Goal: Find specific fact: Find specific fact

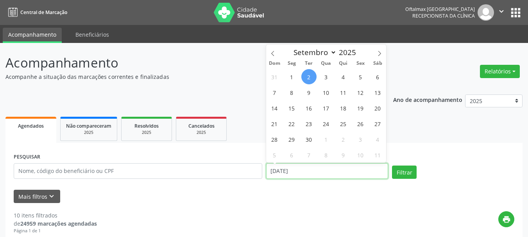
click at [325, 173] on input "[DATE]" at bounding box center [327, 171] width 122 height 16
click at [328, 78] on span "3" at bounding box center [325, 76] width 15 height 15
type input "[DATE]"
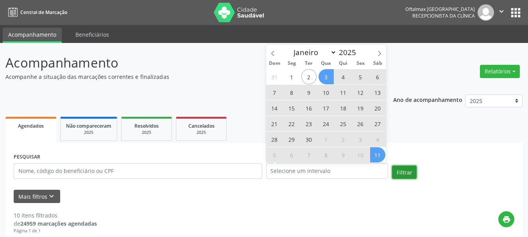
select select "8"
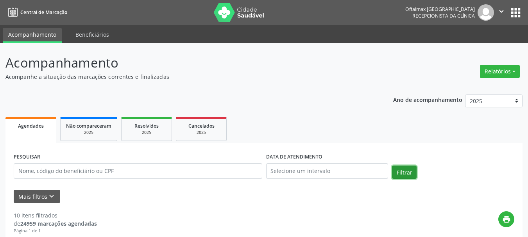
click at [405, 171] on button "Filtrar" at bounding box center [404, 172] width 25 height 13
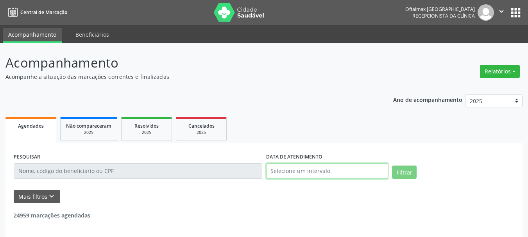
click at [311, 168] on input "text" at bounding box center [327, 171] width 122 height 16
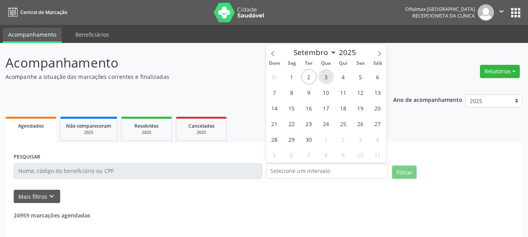
click at [326, 72] on span "3" at bounding box center [325, 76] width 15 height 15
type input "[DATE]"
click at [326, 72] on span "3" at bounding box center [325, 76] width 15 height 15
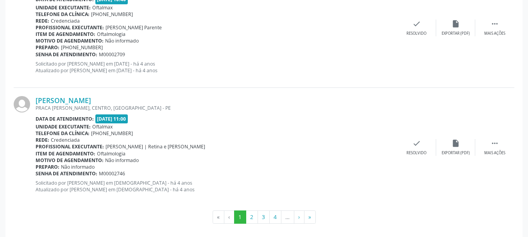
scroll to position [1815, 0]
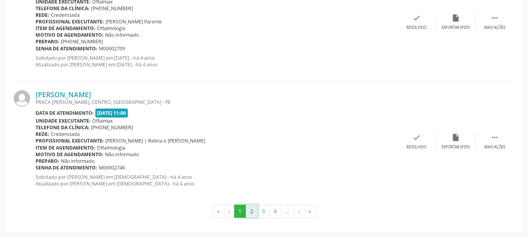
click at [252, 212] on button "2" at bounding box center [252, 211] width 12 height 13
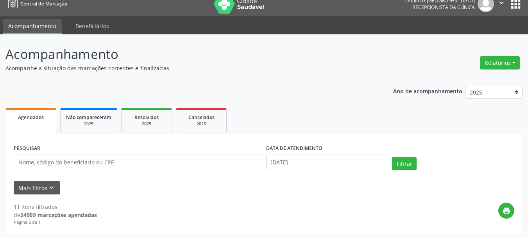
scroll to position [11, 0]
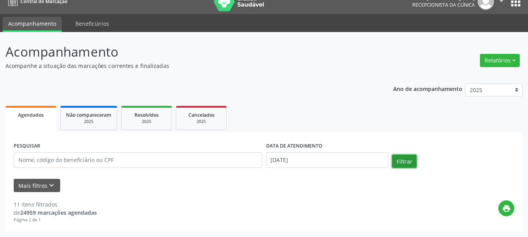
click at [406, 159] on button "Filtrar" at bounding box center [404, 161] width 25 height 13
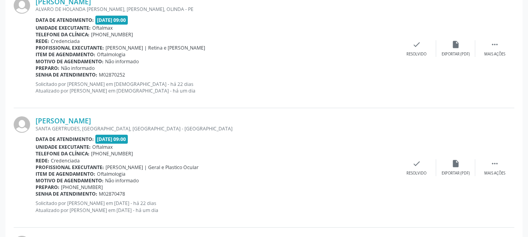
scroll to position [508, 0]
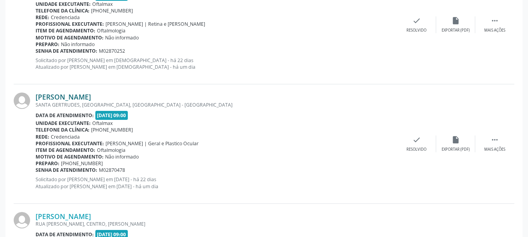
click at [75, 96] on link "[PERSON_NAME]" at bounding box center [63, 97] width 55 height 9
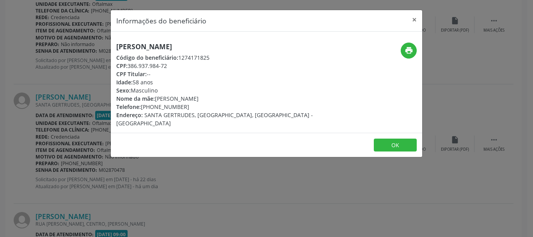
drag, startPoint x: 130, startPoint y: 66, endPoint x: 182, endPoint y: 68, distance: 52.0
click at [182, 67] on div "CPF: 386.937.984-72" at bounding box center [214, 66] width 197 height 8
copy div "386.937.984-72"
click at [393, 139] on button "OK" at bounding box center [395, 145] width 43 height 13
